Goal: Task Accomplishment & Management: Manage account settings

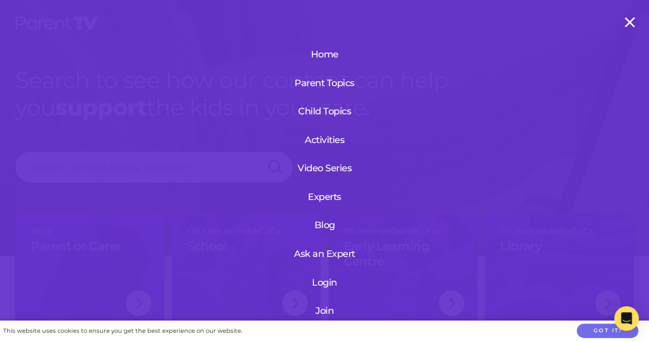
click at [318, 314] on link "Join" at bounding box center [324, 311] width 123 height 27
click at [322, 280] on link "Login" at bounding box center [324, 283] width 123 height 27
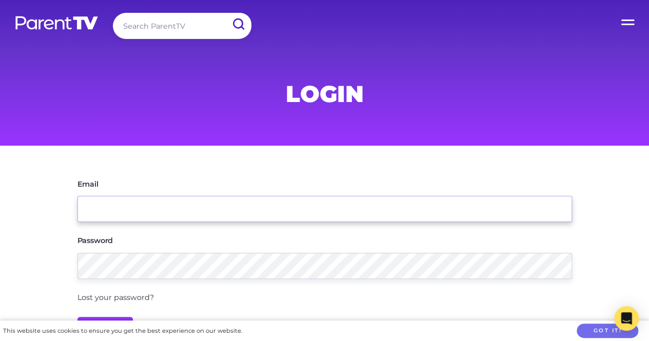
click at [238, 206] on input "Email" at bounding box center [325, 209] width 495 height 26
type input "neshaoneil@hotmail.com"
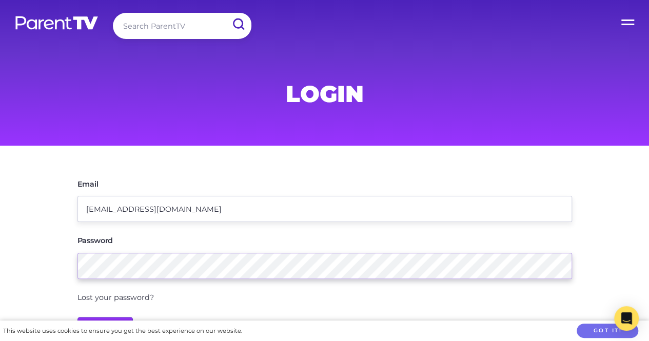
click at [78, 317] on input "Login" at bounding box center [106, 329] width 56 height 25
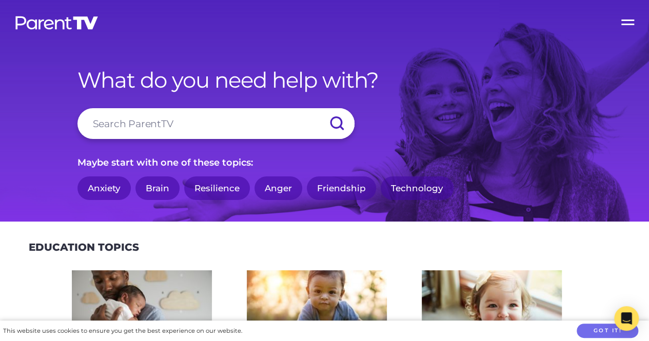
click at [625, 21] on label "Open Menu" at bounding box center [628, 20] width 41 height 41
click at [0, 0] on input "Open Menu" at bounding box center [0, 0] width 0 height 0
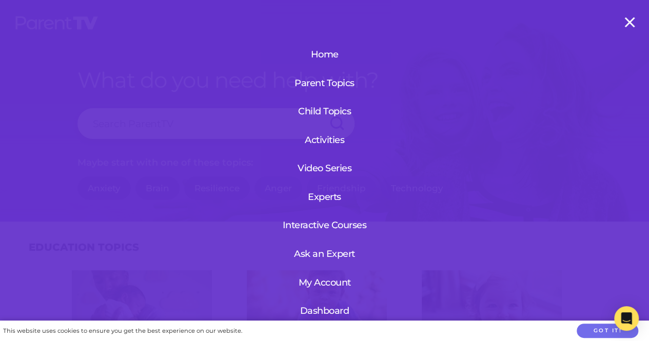
click at [319, 311] on link "Dashboard" at bounding box center [325, 311] width 63 height 27
